Goal: Check status: Check status

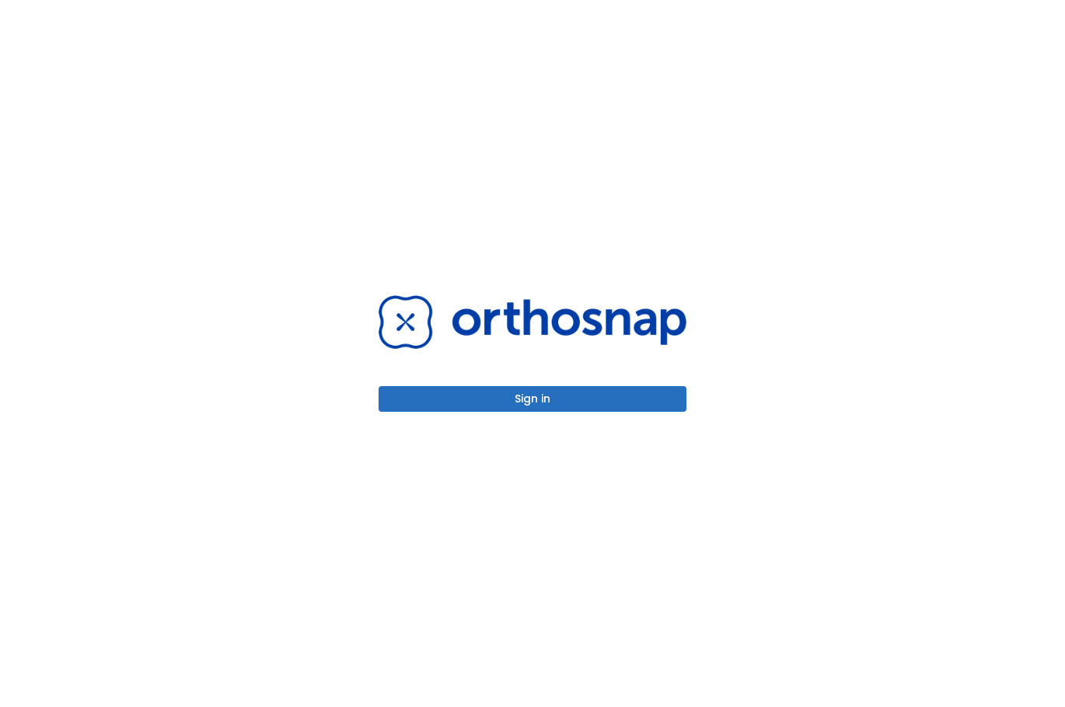
click at [582, 395] on button "Sign in" at bounding box center [533, 399] width 308 height 26
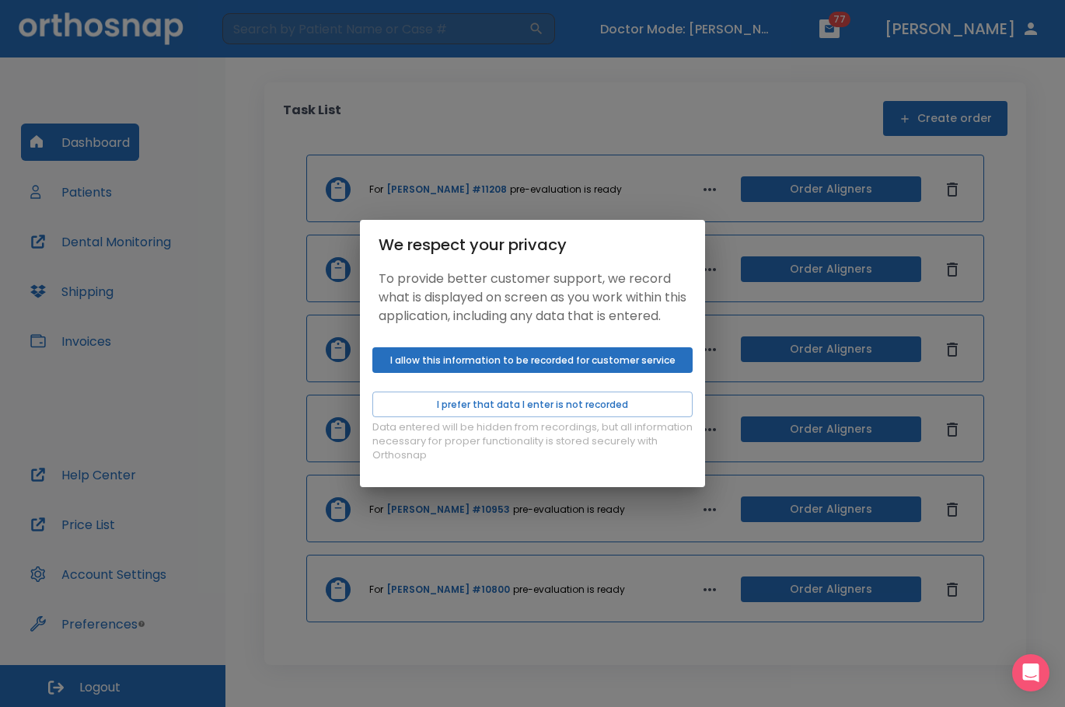
click at [526, 371] on button "I allow this information to be recorded for customer service" at bounding box center [532, 361] width 320 height 26
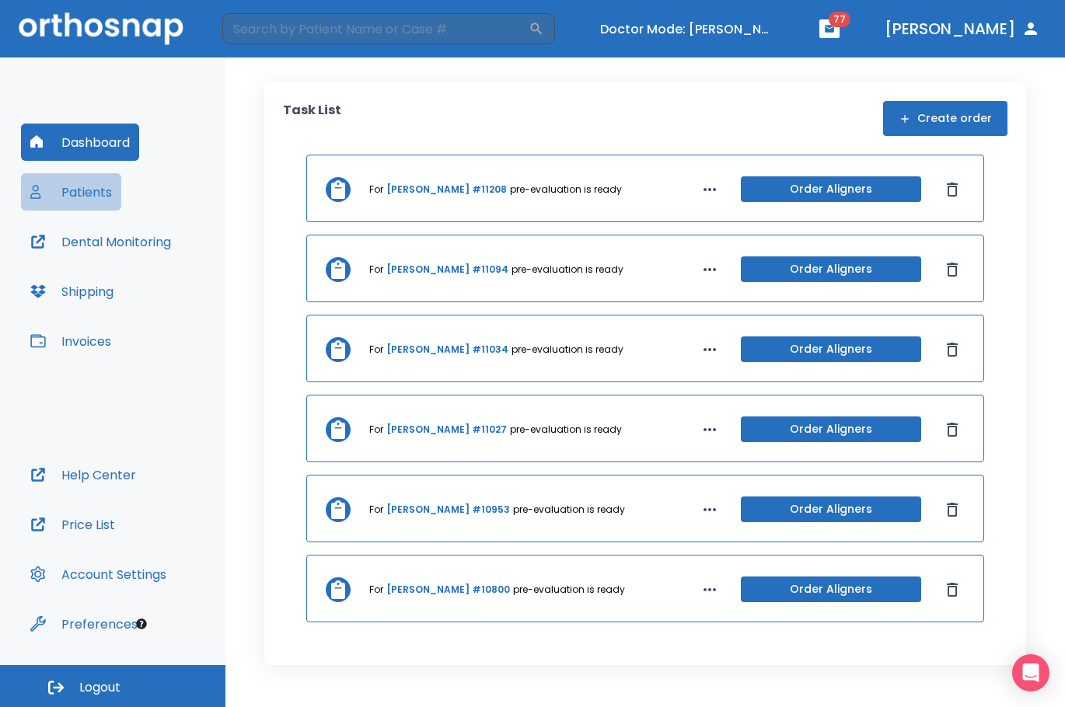
click at [86, 197] on button "Patients" at bounding box center [71, 191] width 100 height 37
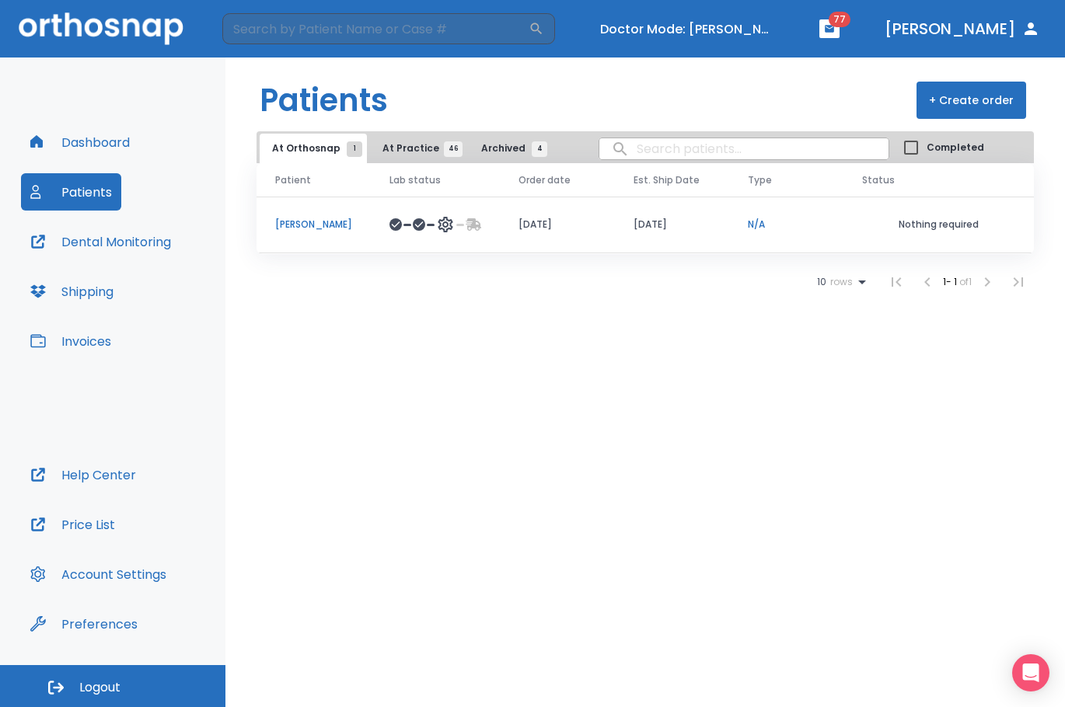
click at [481, 148] on span "Archived 4" at bounding box center [510, 148] width 58 height 14
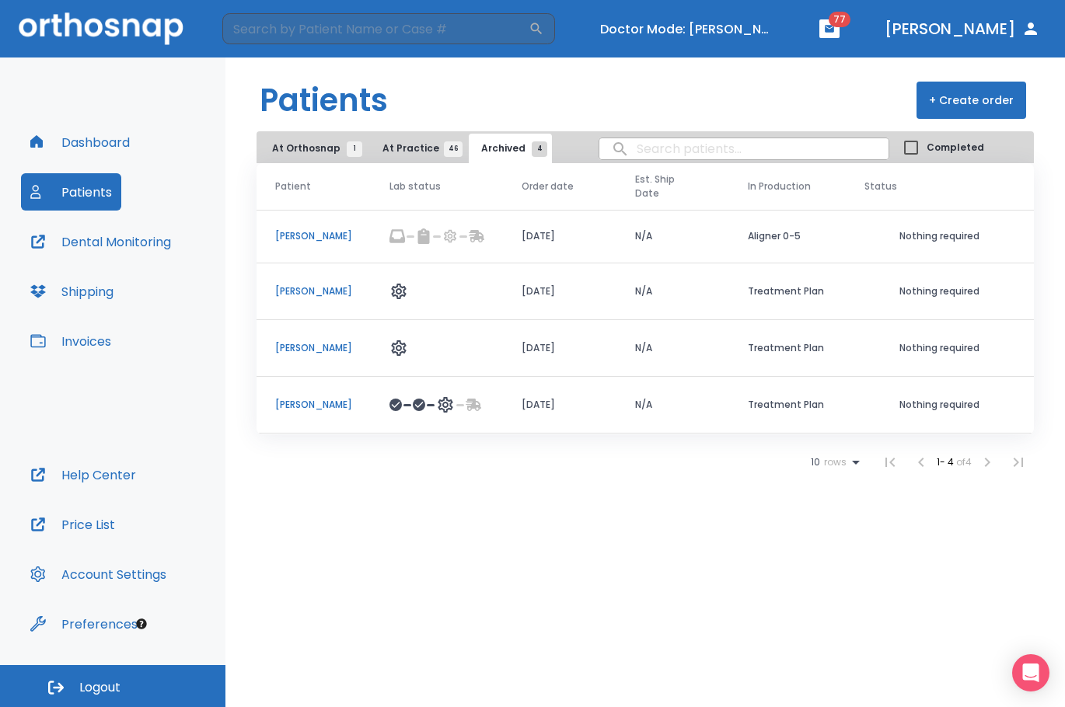
click at [489, 146] on span "Archived 4" at bounding box center [510, 148] width 58 height 14
click at [416, 141] on button "At Practice 46" at bounding box center [418, 149] width 96 height 30
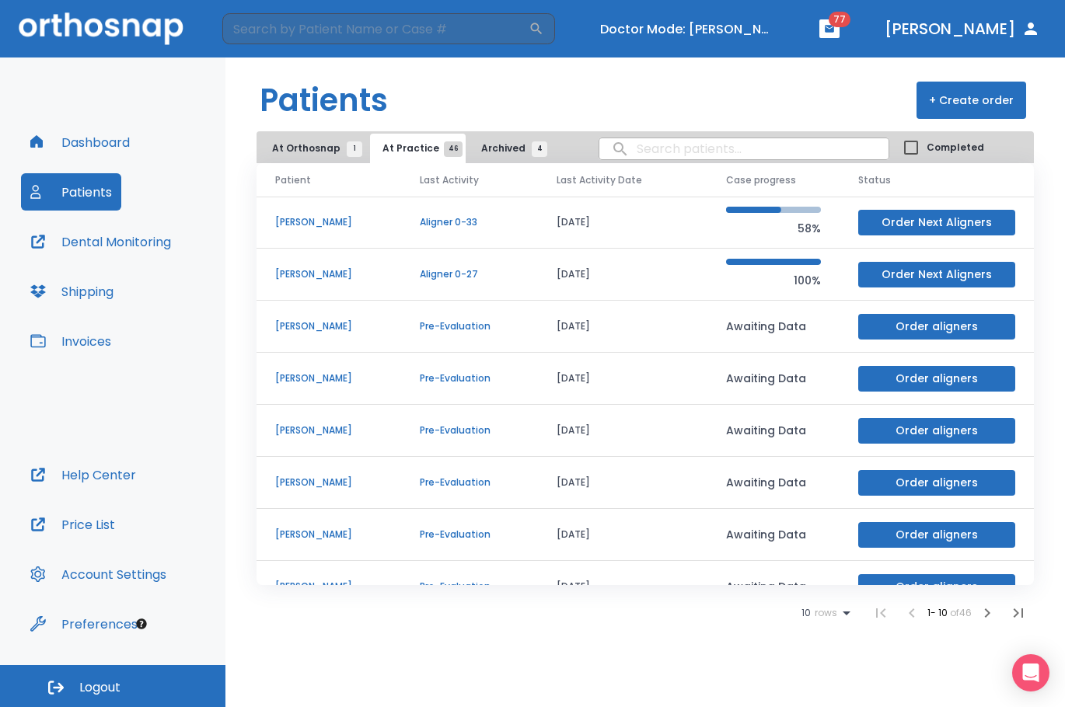
click at [676, 151] on input "search" at bounding box center [743, 149] width 289 height 30
type input "robins"
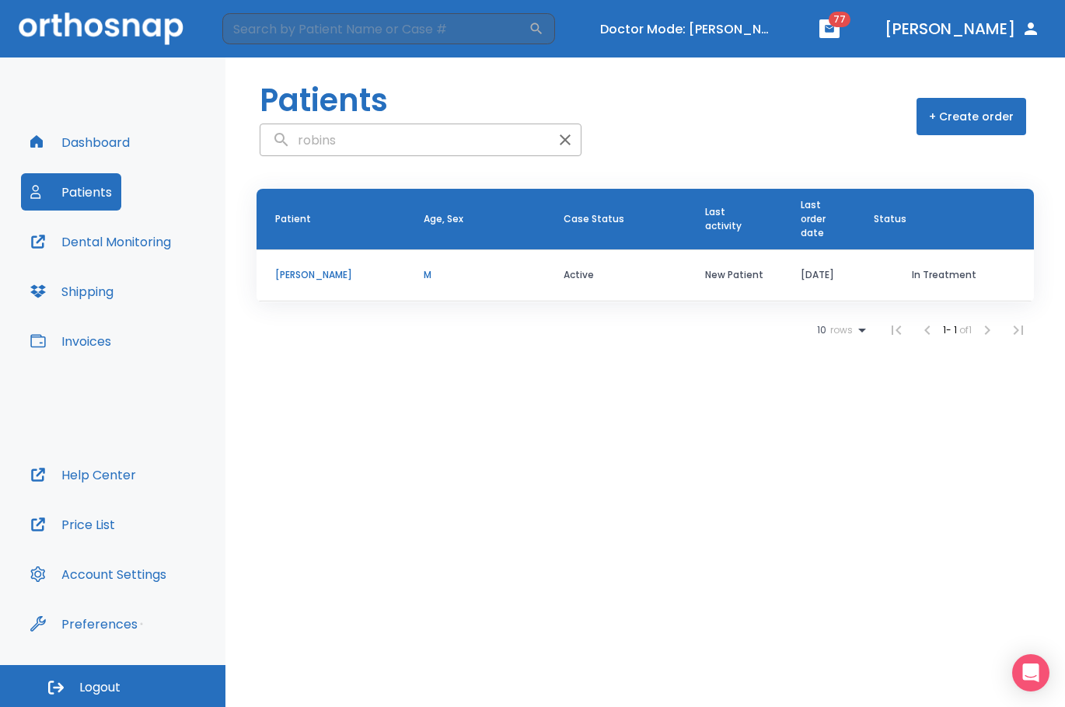
click at [560, 143] on icon "button" at bounding box center [565, 139] width 11 height 11
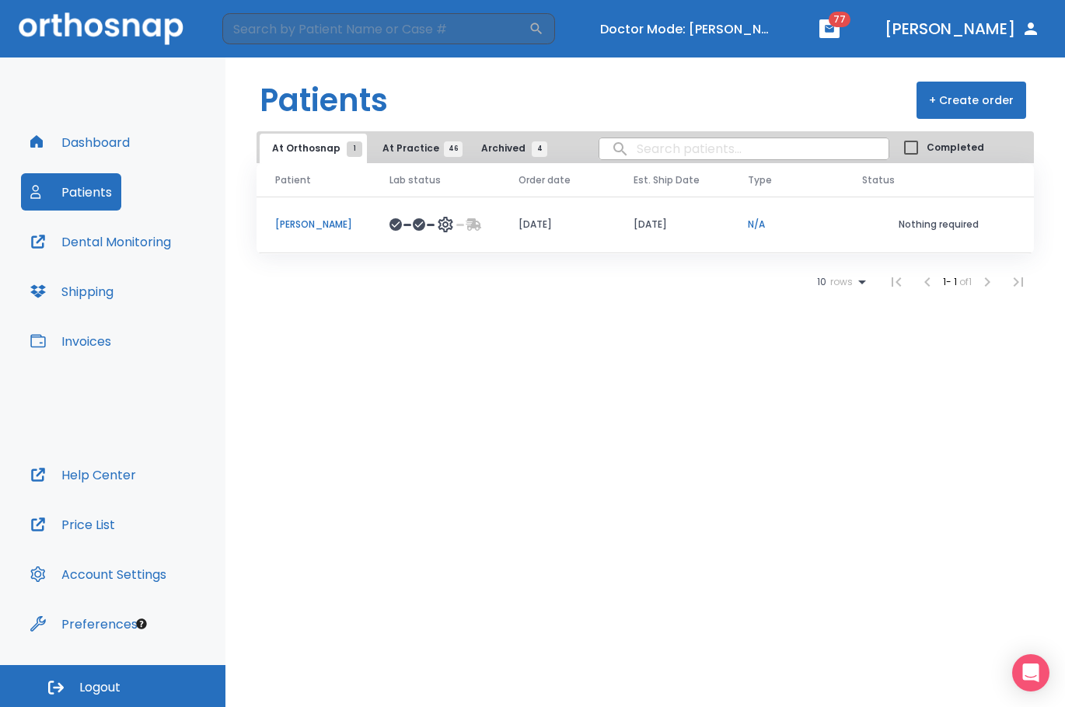
click at [817, 389] on div "Patients + Create order At Orthosnap 1 At Practice 46 Archived 4 Completed Pati…" at bounding box center [645, 383] width 840 height 650
click at [774, 445] on div "Patients + Create order At Orthosnap 1 At Practice 46 Archived 4 Completed Pati…" at bounding box center [645, 383] width 840 height 650
click at [794, 438] on div "Patients + Create order At Orthosnap 1 At Practice 46 Archived 4 Completed Pati…" at bounding box center [645, 383] width 840 height 650
drag, startPoint x: 490, startPoint y: 155, endPoint x: 490, endPoint y: 176, distance: 20.2
click at [490, 155] on button "Archived 4" at bounding box center [510, 149] width 83 height 30
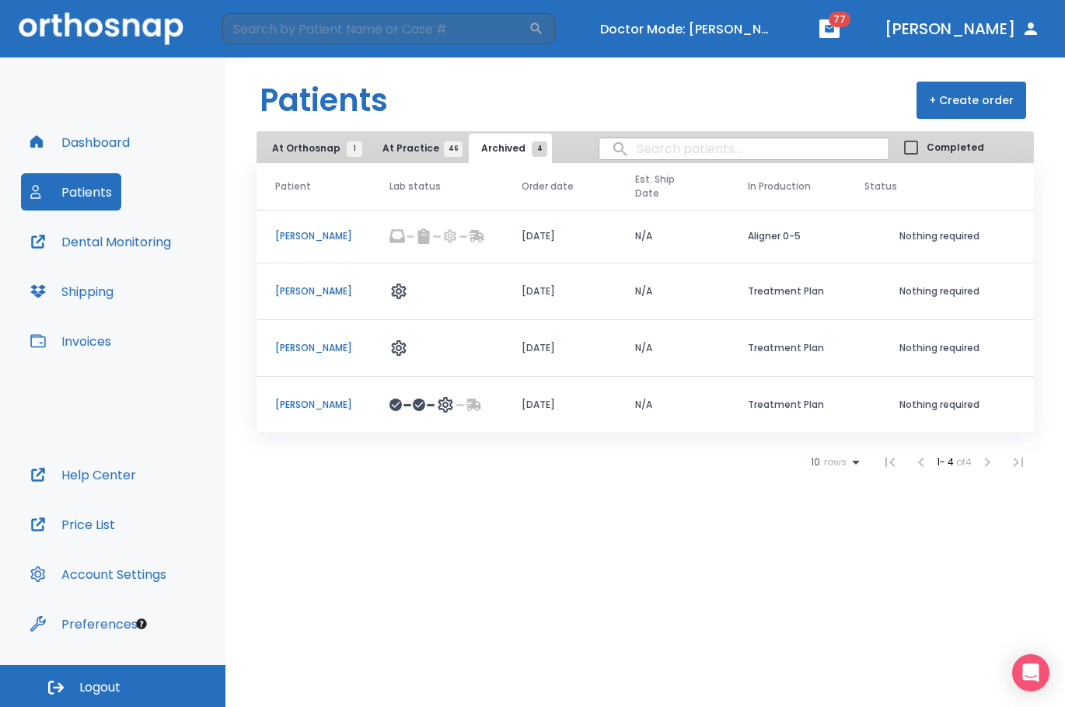
click at [511, 550] on div "Patients + Create order At Orthosnap 1 At Practice 46 Archived 4 Completed Pati…" at bounding box center [645, 383] width 840 height 650
click at [681, 517] on div "Patients + Create order At Orthosnap 1 At Practice 46 Archived 4 Completed Pati…" at bounding box center [645, 383] width 840 height 650
click at [308, 341] on p "[PERSON_NAME]" at bounding box center [313, 348] width 77 height 14
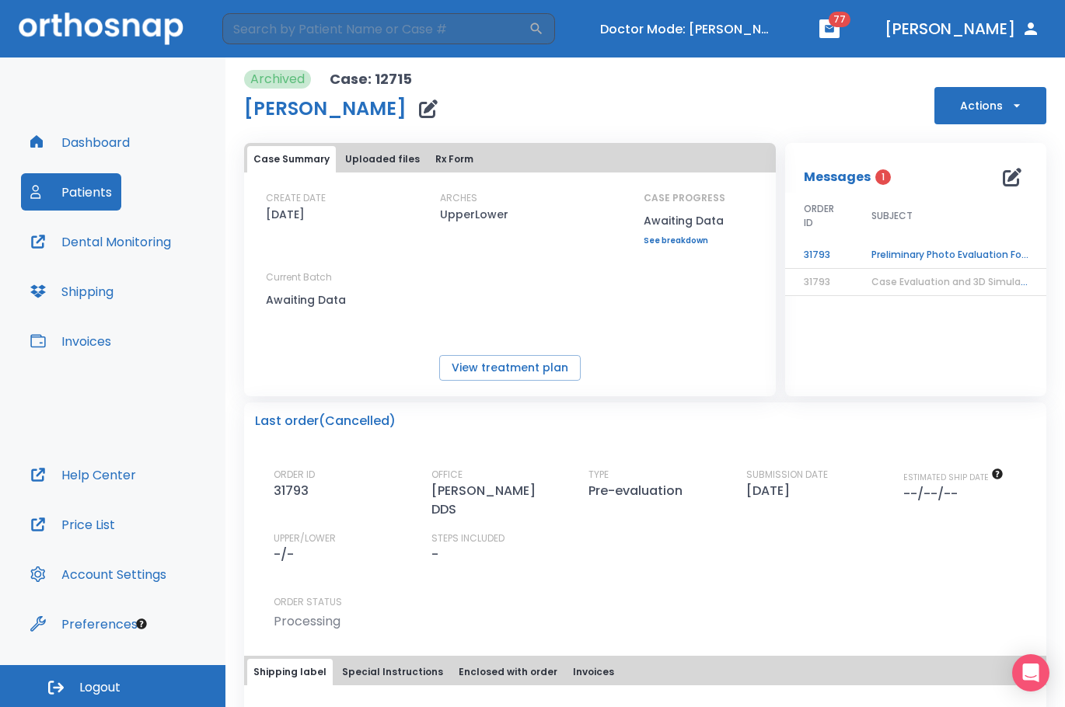
drag, startPoint x: 360, startPoint y: 162, endPoint x: 369, endPoint y: 184, distance: 24.4
click at [360, 162] on button "Uploaded files" at bounding box center [382, 159] width 87 height 26
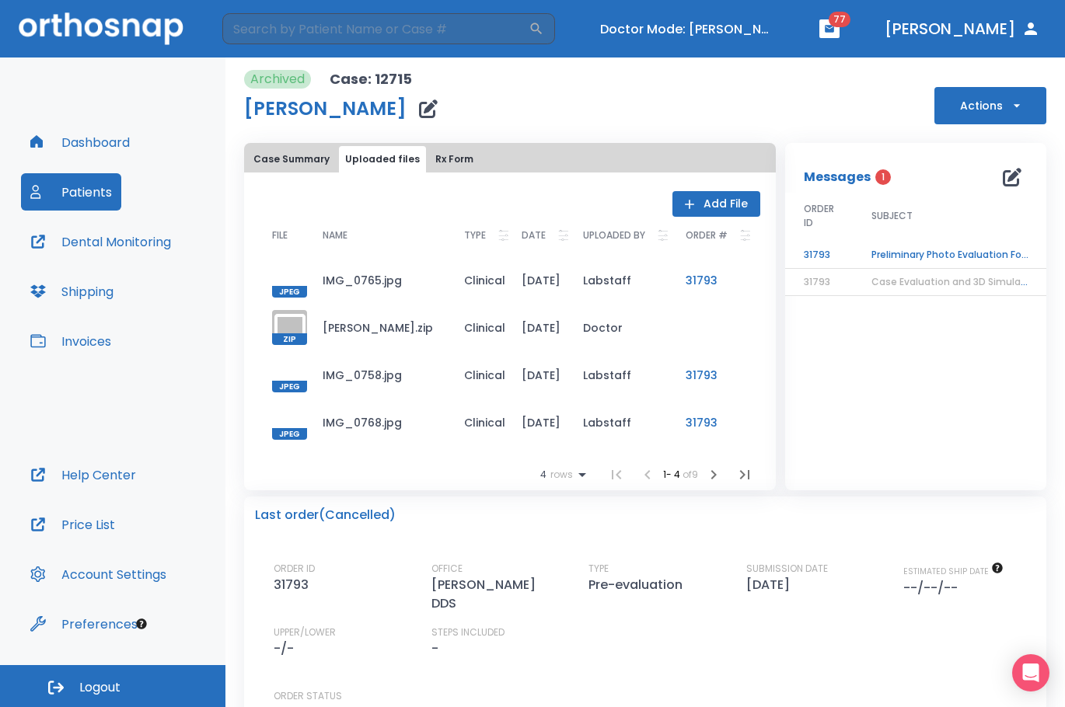
click at [287, 422] on div at bounding box center [289, 422] width 35 height 35
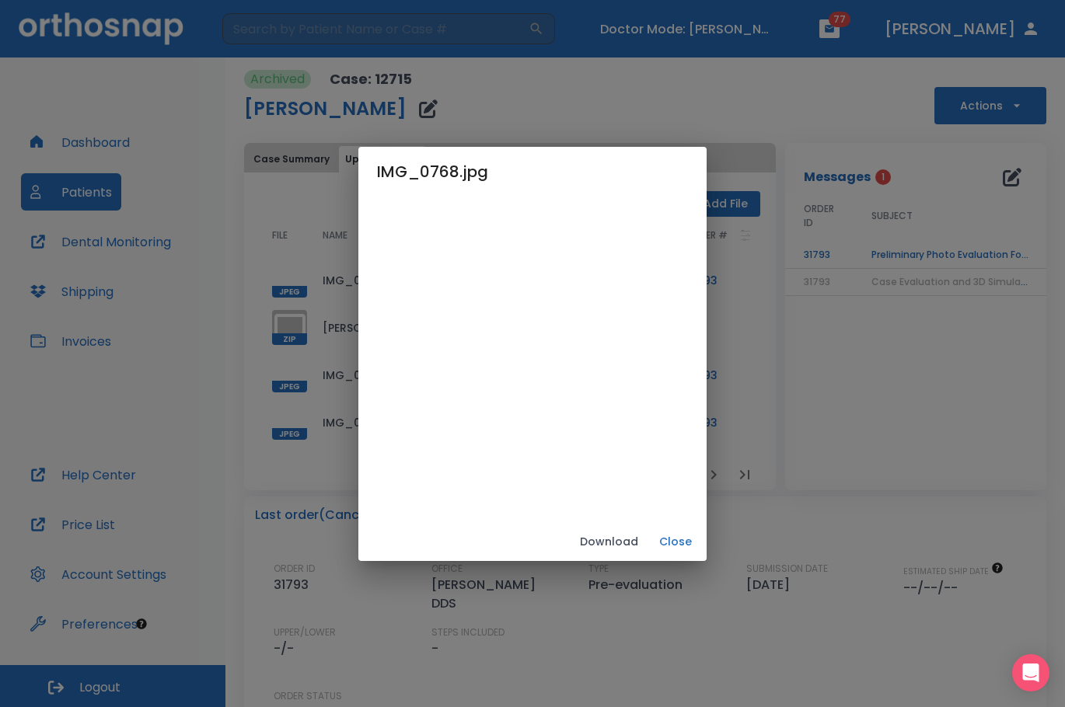
click at [790, 427] on div "IMG_0768.jpg Download Close" at bounding box center [532, 353] width 1065 height 707
click at [300, 487] on div "IMG_0768.jpg Download Close" at bounding box center [532, 353] width 1065 height 707
click at [680, 538] on button "Close" at bounding box center [676, 542] width 50 height 26
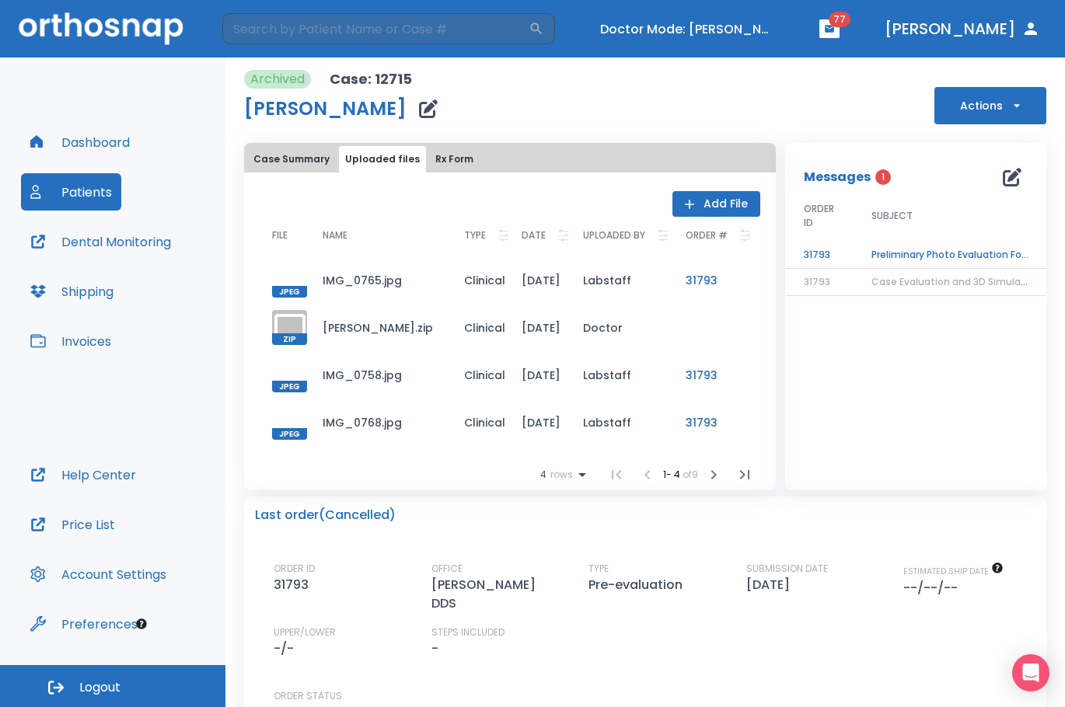
click at [326, 457] on div "FILE NAME TYPE DATE UPLOADED BY ORDER # JPEG IMG_0765.jpg Clinical [DATE] Labst…" at bounding box center [510, 354] width 501 height 274
click at [302, 156] on button "Case Summary" at bounding box center [291, 159] width 89 height 26
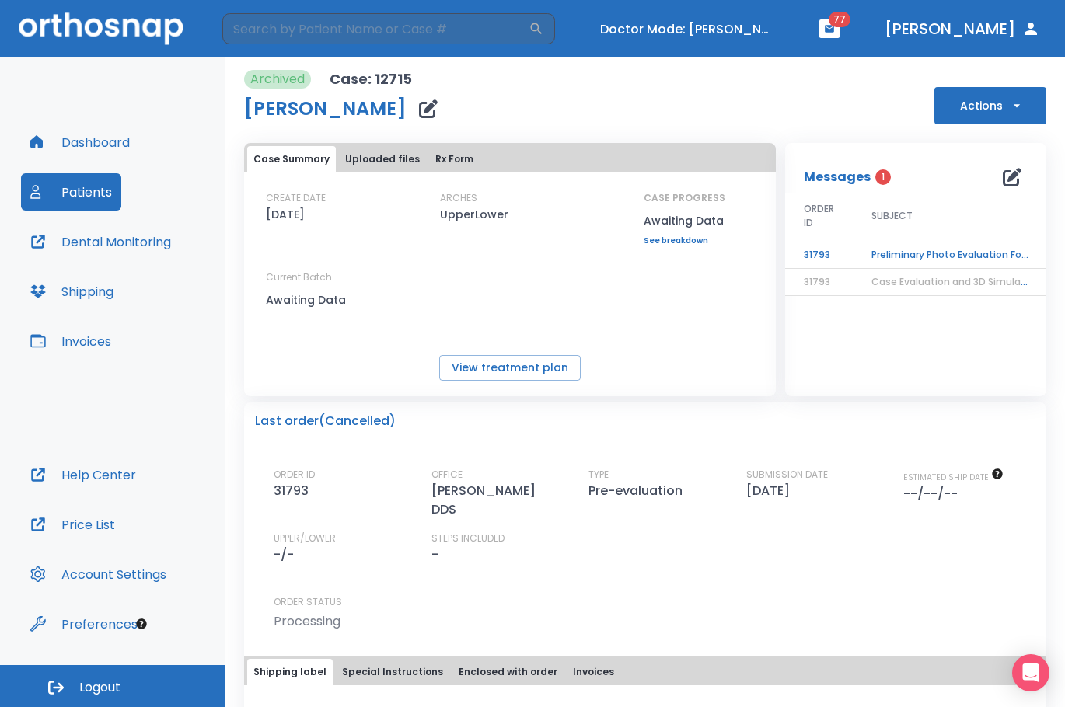
click at [445, 157] on button "Rx Form" at bounding box center [454, 159] width 51 height 26
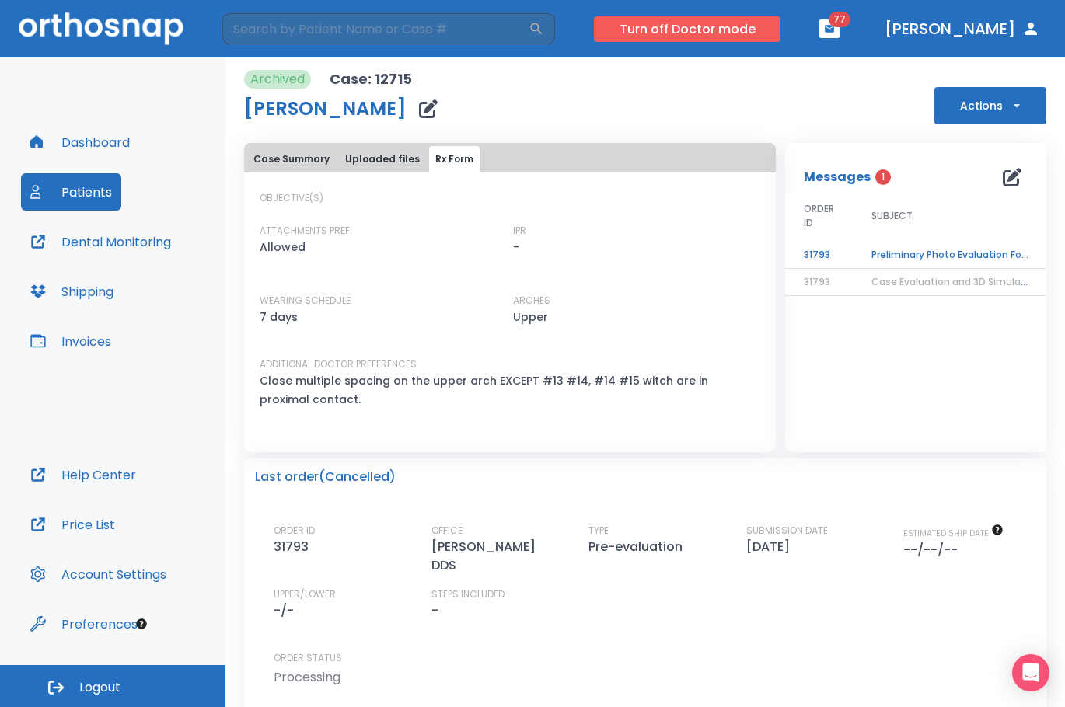
click at [751, 30] on button "Turn off Doctor mode" at bounding box center [687, 29] width 187 height 26
